Goal: Transaction & Acquisition: Purchase product/service

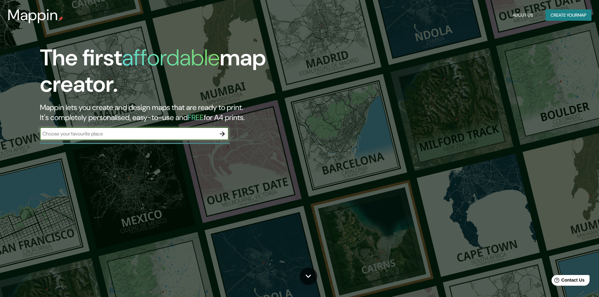
click at [191, 134] on input "text" at bounding box center [128, 133] width 176 height 7
type input "mexico"
click at [222, 133] on icon "button" at bounding box center [222, 134] width 8 height 8
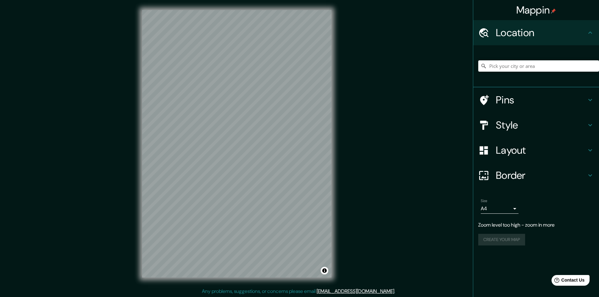
click at [425, 149] on div "Mappin Location Pins Style Layout Border Choose a border. Hint : you can make l…" at bounding box center [299, 149] width 599 height 298
click at [525, 64] on input "Pick your city or area" at bounding box center [538, 65] width 121 height 11
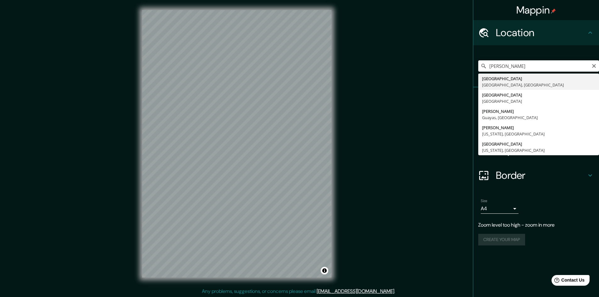
type input "Durango, Durango, México"
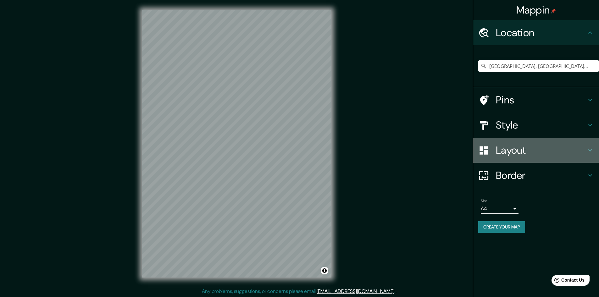
click at [531, 153] on h4 "Layout" at bounding box center [541, 150] width 90 height 13
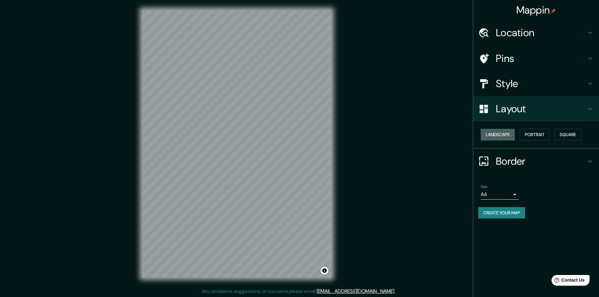
click at [502, 135] on button "Landscape" at bounding box center [497, 135] width 34 height 12
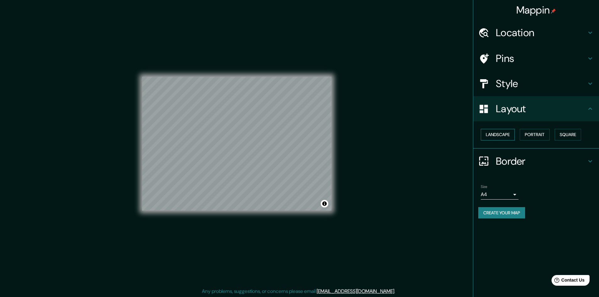
click at [502, 135] on button "Landscape" at bounding box center [497, 135] width 34 height 12
click at [535, 136] on button "Portrait" at bounding box center [534, 135] width 30 height 12
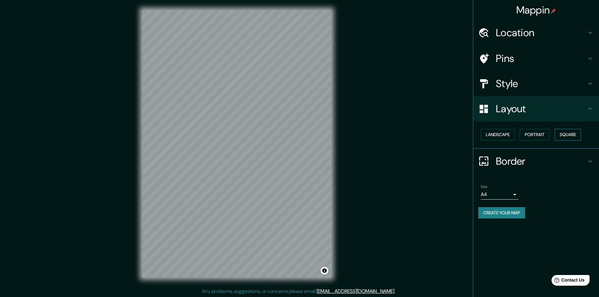
click at [572, 134] on button "Square" at bounding box center [567, 135] width 26 height 12
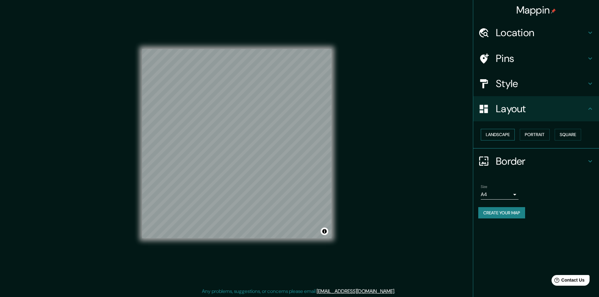
click at [506, 135] on button "Landscape" at bounding box center [497, 135] width 34 height 12
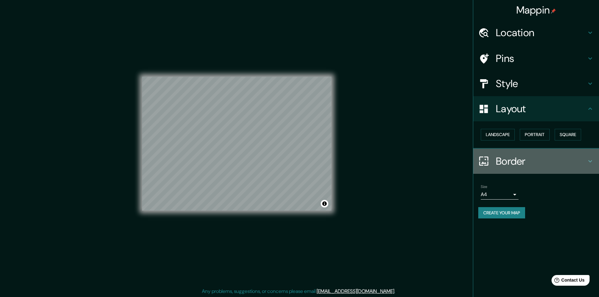
click at [513, 164] on h4 "Border" at bounding box center [541, 161] width 90 height 13
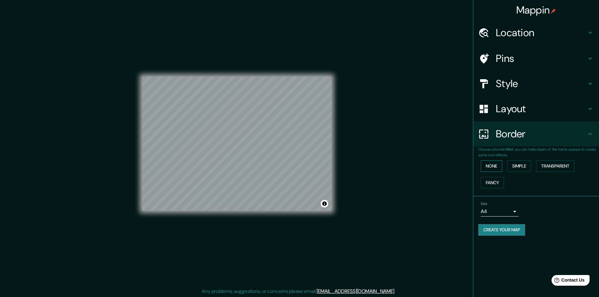
click at [493, 166] on button "None" at bounding box center [490, 166] width 21 height 12
click at [520, 168] on button "Simple" at bounding box center [519, 166] width 24 height 12
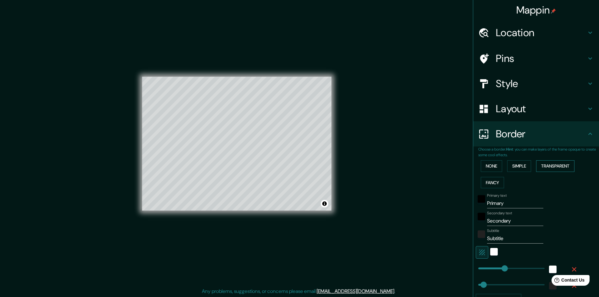
click at [551, 168] on button "Transparent" at bounding box center [555, 166] width 38 height 12
click at [483, 182] on button "Fancy" at bounding box center [491, 183] width 23 height 12
click at [520, 61] on h4 "Pins" at bounding box center [541, 58] width 90 height 13
type input "241"
type input "48"
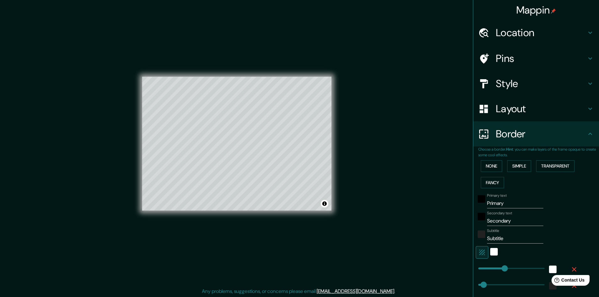
type input "48"
type input "24"
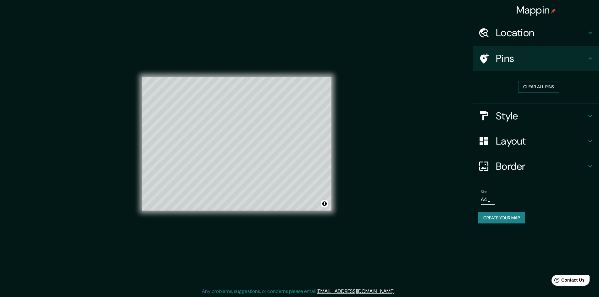
click at [520, 61] on h4 "Pins" at bounding box center [541, 58] width 90 height 13
click at [589, 114] on icon at bounding box center [590, 116] width 8 height 8
type input "241"
type input "48"
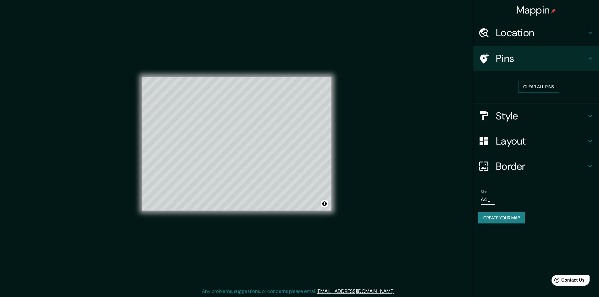
type input "24"
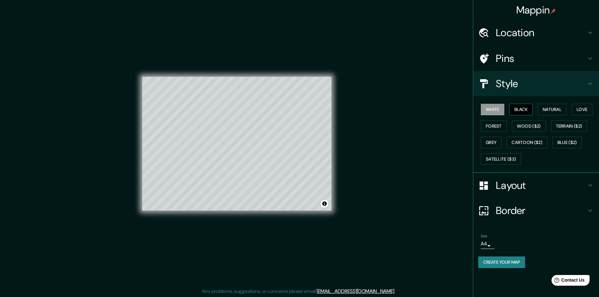
click at [520, 112] on button "Black" at bounding box center [521, 110] width 24 height 12
click at [544, 114] on button "Natural" at bounding box center [551, 110] width 29 height 12
click at [583, 111] on button "Love" at bounding box center [581, 110] width 21 height 12
click at [497, 124] on button "Forest" at bounding box center [493, 126] width 26 height 12
click at [518, 127] on button "Wood ($2)" at bounding box center [529, 126] width 34 height 12
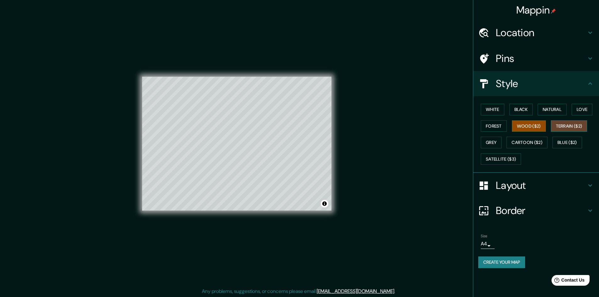
click at [564, 124] on button "Terrain ($2)" at bounding box center [569, 126] width 36 height 12
click at [486, 145] on button "Grey" at bounding box center [490, 143] width 21 height 12
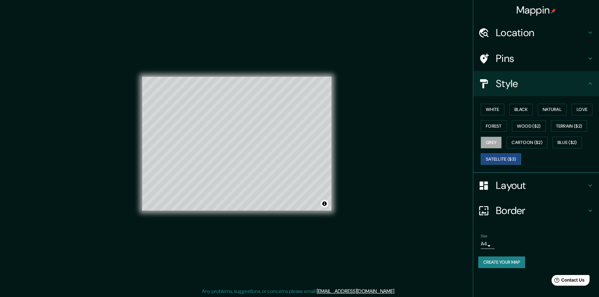
click at [506, 160] on button "Satellite ($3)" at bounding box center [500, 159] width 40 height 12
click at [481, 111] on button "White" at bounding box center [492, 110] width 24 height 12
click at [577, 82] on h4 "Style" at bounding box center [541, 83] width 90 height 13
click at [589, 85] on icon at bounding box center [590, 84] width 8 height 8
click at [541, 187] on h4 "Layout" at bounding box center [541, 185] width 90 height 13
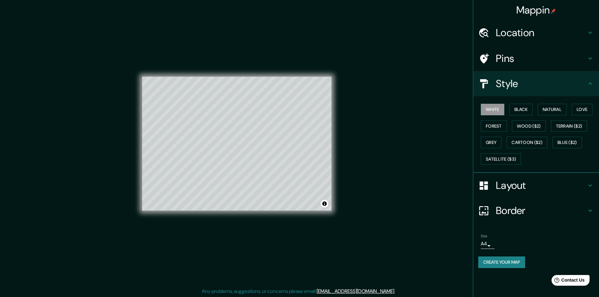
type input "241"
type input "48"
type input "24"
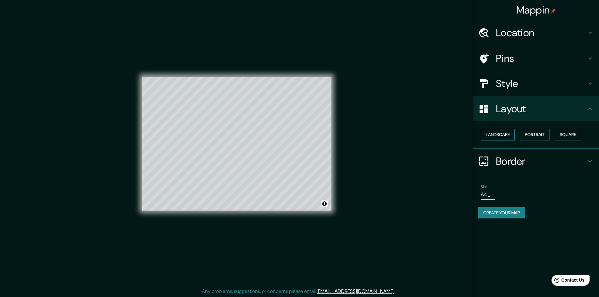
click at [506, 139] on button "Landscape" at bounding box center [497, 135] width 34 height 12
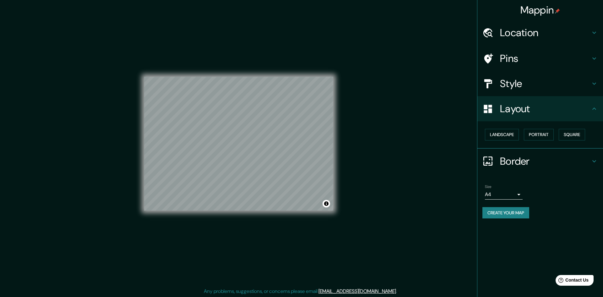
click at [514, 195] on body "Mappin Location Durango, Durango, México Pins Style Layout Landscape Portrait S…" at bounding box center [301, 148] width 603 height 297
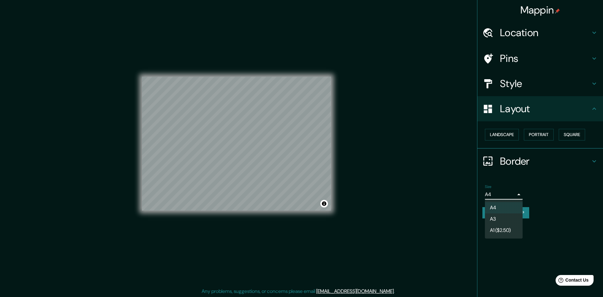
click at [548, 200] on div at bounding box center [301, 148] width 603 height 297
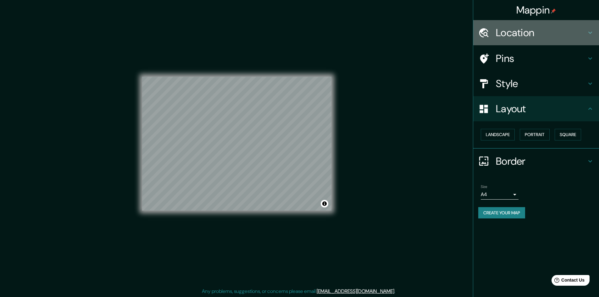
click at [530, 33] on h4 "Location" at bounding box center [541, 32] width 90 height 13
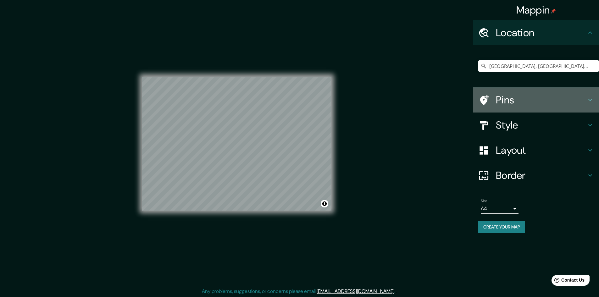
click at [514, 102] on h4 "Pins" at bounding box center [541, 100] width 90 height 13
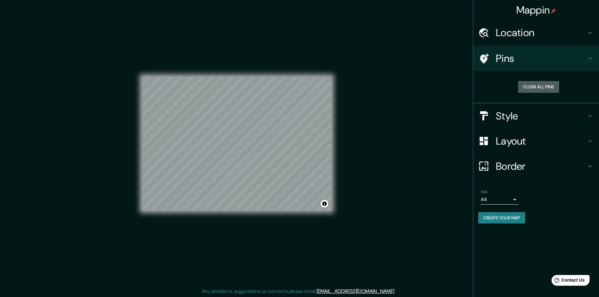
click at [534, 85] on button "Clear all pins" at bounding box center [538, 87] width 41 height 12
click at [530, 86] on button "Clear all pins" at bounding box center [538, 87] width 41 height 12
click at [505, 115] on h4 "Style" at bounding box center [541, 116] width 90 height 13
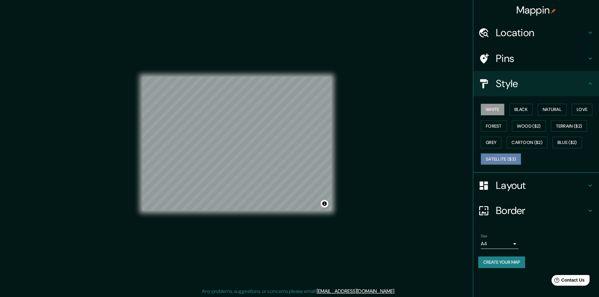
click at [515, 159] on button "Satellite ($3)" at bounding box center [500, 159] width 40 height 12
click at [515, 106] on button "Black" at bounding box center [521, 110] width 24 height 12
click at [490, 107] on button "White" at bounding box center [492, 110] width 24 height 12
click at [556, 110] on button "Natural" at bounding box center [551, 110] width 29 height 12
click at [587, 109] on button "Love" at bounding box center [581, 110] width 21 height 12
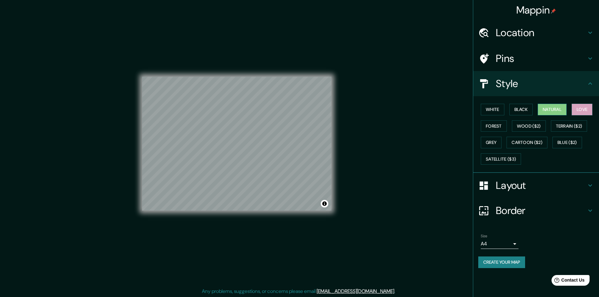
click at [566, 109] on button "Natural" at bounding box center [551, 110] width 29 height 12
click at [513, 261] on button "Create your map" at bounding box center [501, 262] width 47 height 12
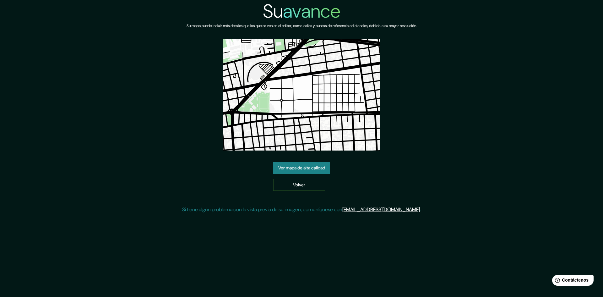
click at [492, 94] on div "Su avance Su mapa puede incluir más detalles que los que se ven en el editor, c…" at bounding box center [301, 109] width 603 height 218
click at [307, 169] on font "Ver mapa de alta calidad" at bounding box center [301, 168] width 47 height 6
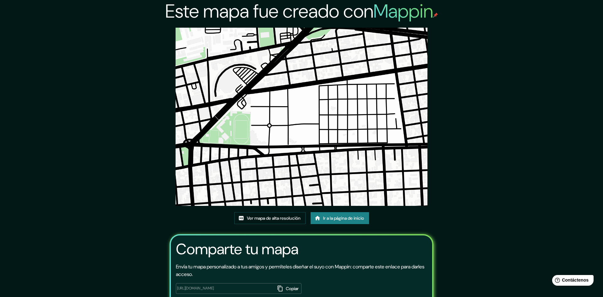
click at [286, 286] on font "Copiar" at bounding box center [292, 289] width 13 height 6
click at [260, 215] on font "Ver mapa de alta resolución" at bounding box center [274, 218] width 54 height 6
